Goal: Transaction & Acquisition: Book appointment/travel/reservation

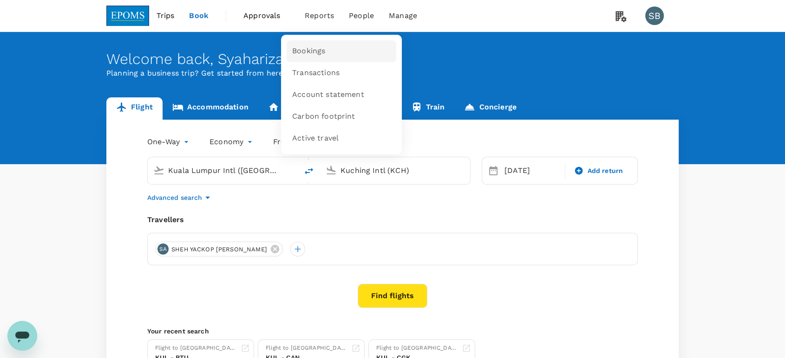
click at [323, 54] on span "Bookings" at bounding box center [308, 51] width 33 height 11
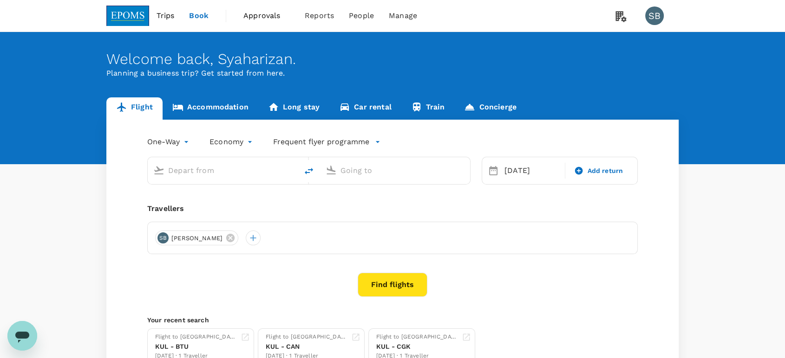
type input "Kuala Lumpur Intl ([GEOGRAPHIC_DATA])"
type input "Kuching Intl (KCH)"
